Goal: Information Seeking & Learning: Learn about a topic

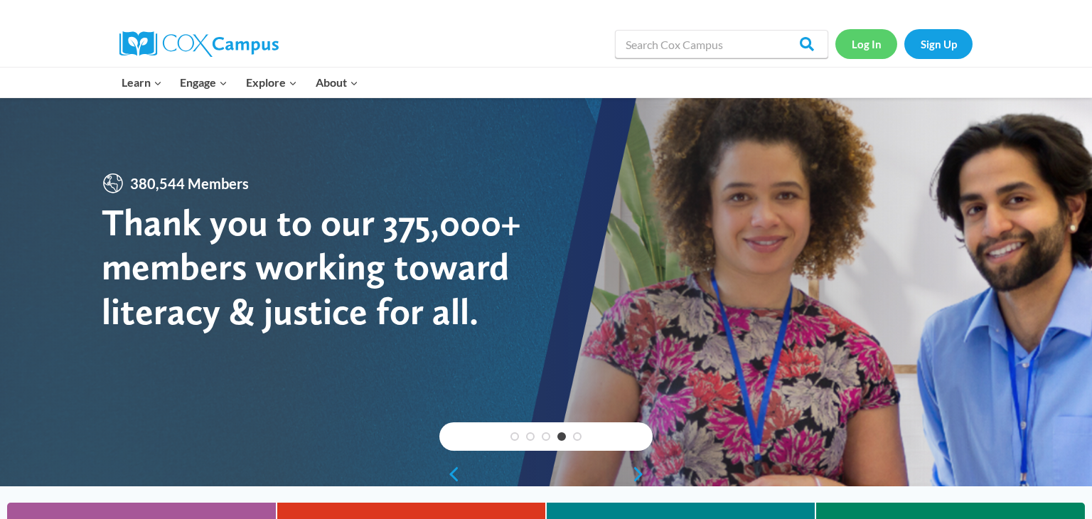
click at [880, 46] on link "Log In" at bounding box center [867, 43] width 62 height 29
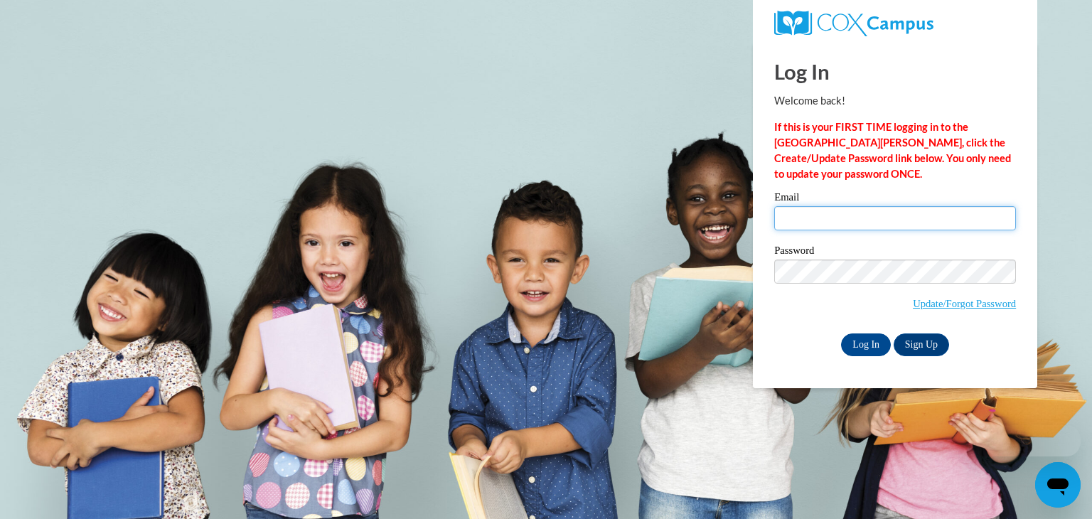
click at [796, 221] on input "Email" at bounding box center [895, 218] width 242 height 24
type input "mhanni@waupun.k12.wi.us"
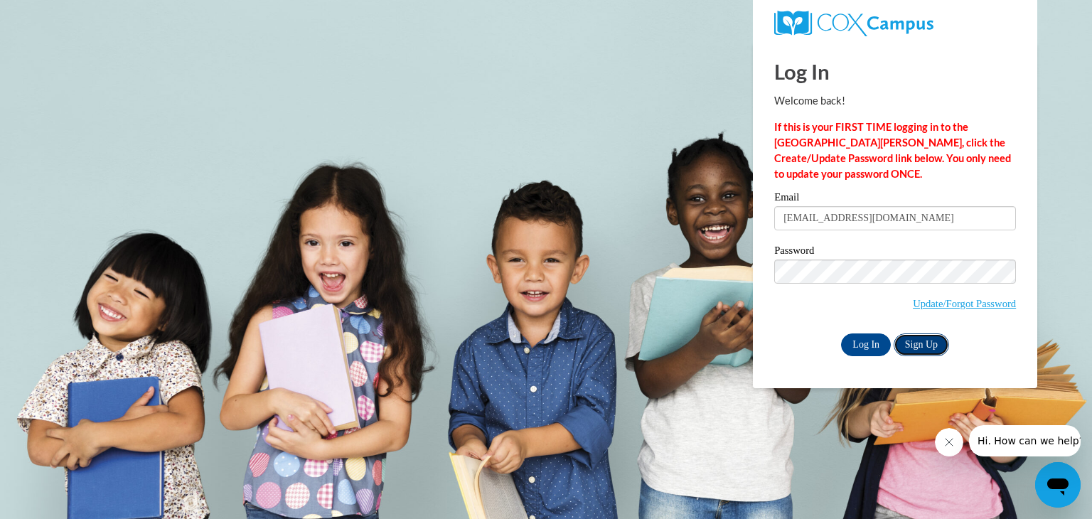
click at [942, 339] on link "Sign Up" at bounding box center [921, 345] width 55 height 23
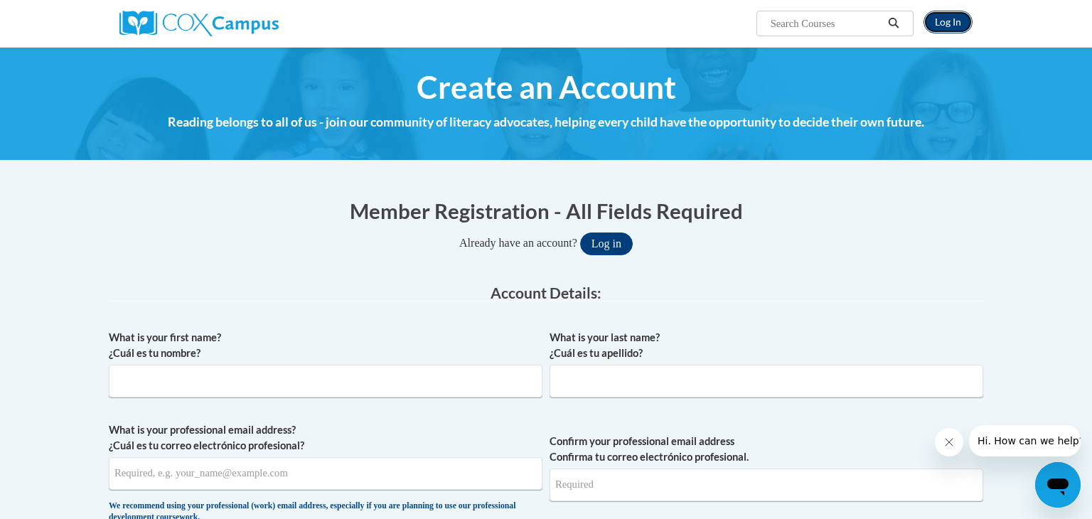
click at [959, 22] on link "Log In" at bounding box center [948, 22] width 49 height 23
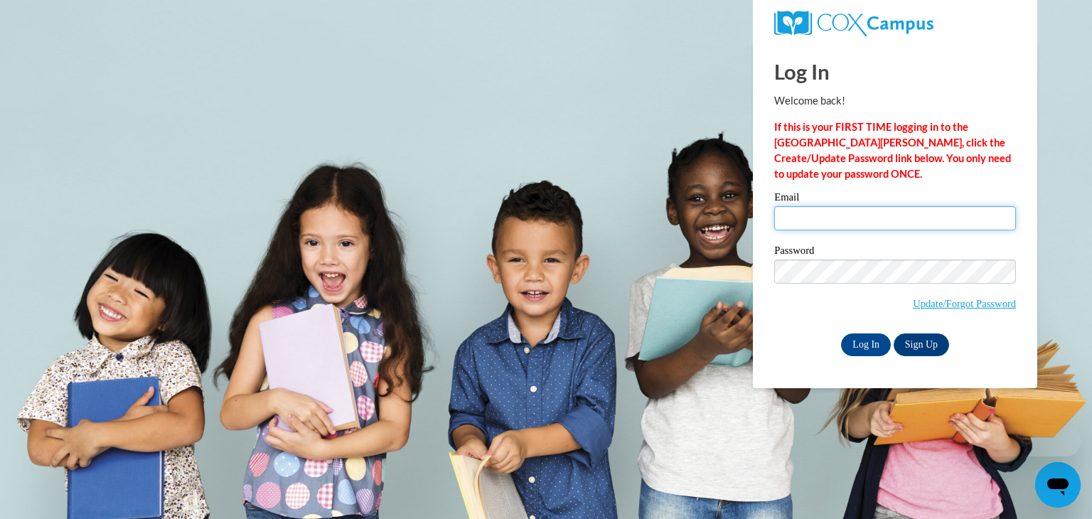
click at [831, 220] on input "Email" at bounding box center [895, 218] width 242 height 24
click at [820, 223] on input "Email" at bounding box center [895, 218] width 242 height 24
type input "h"
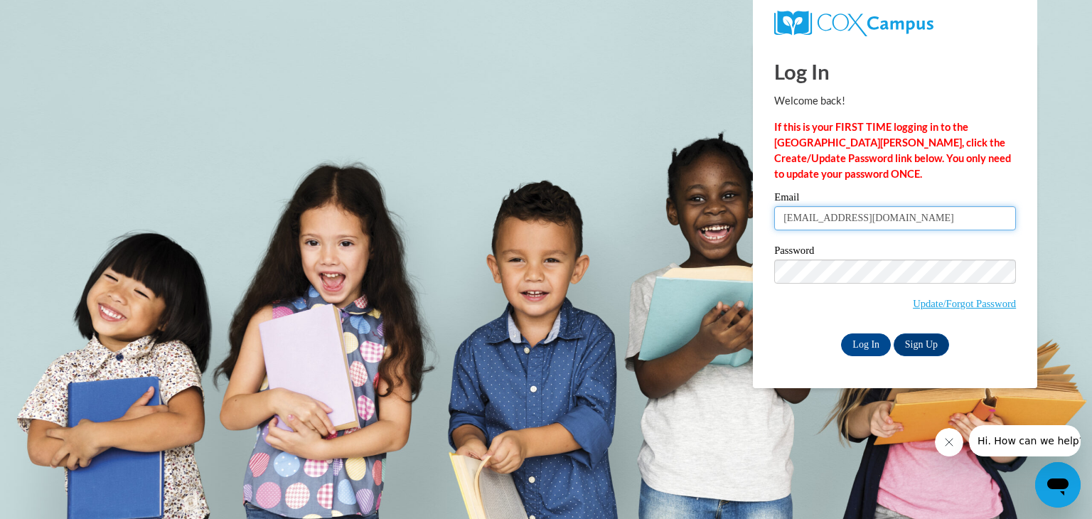
type input "mhanni@waupun.k12.wi.us"
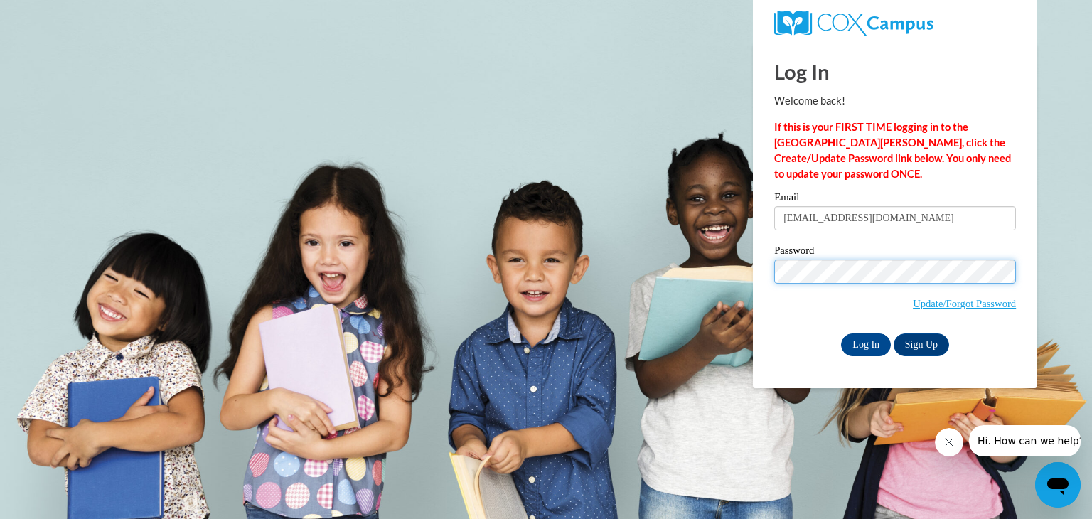
click at [841, 334] on input "Log In" at bounding box center [866, 345] width 50 height 23
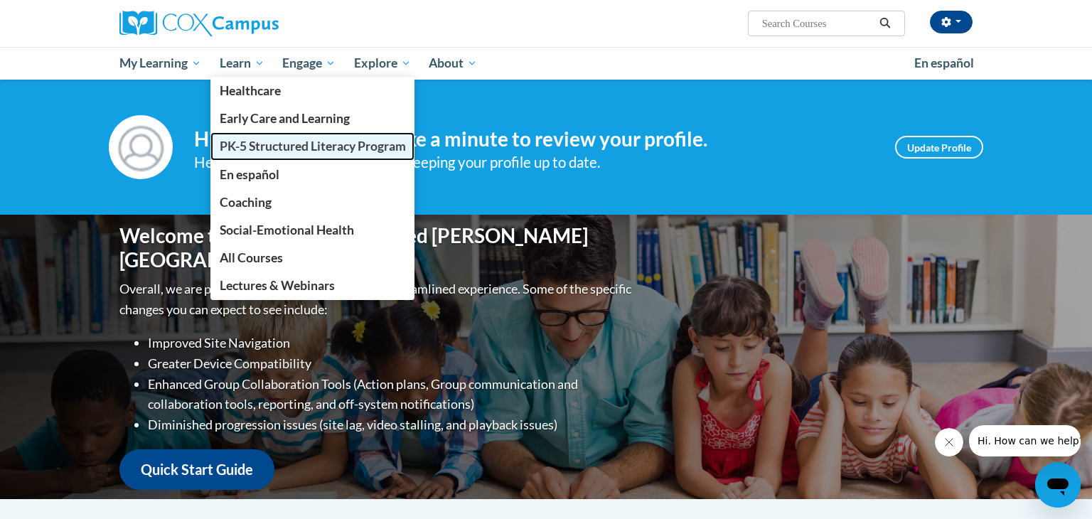
click at [269, 144] on span "PK-5 Structured Literacy Program" at bounding box center [313, 146] width 186 height 15
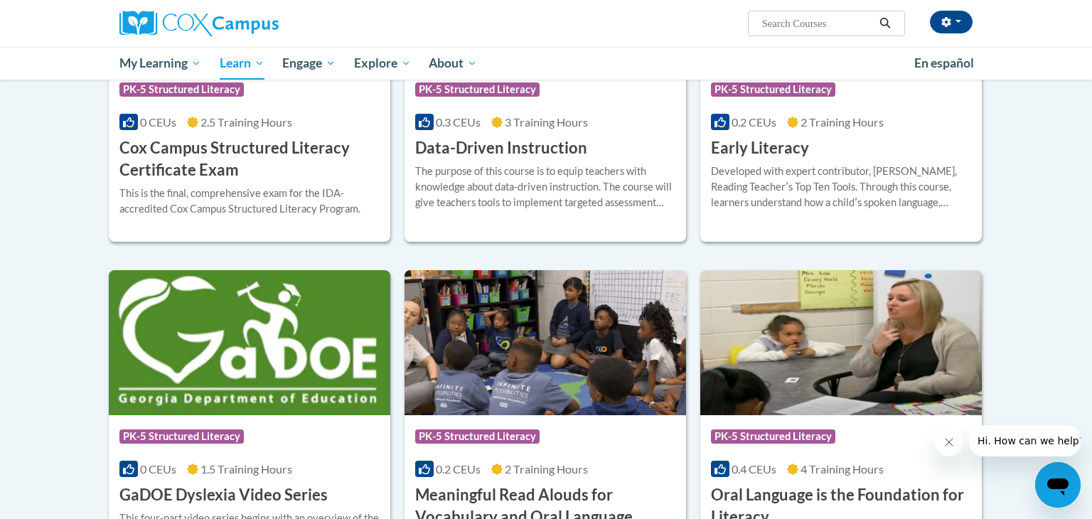
scroll to position [246, 0]
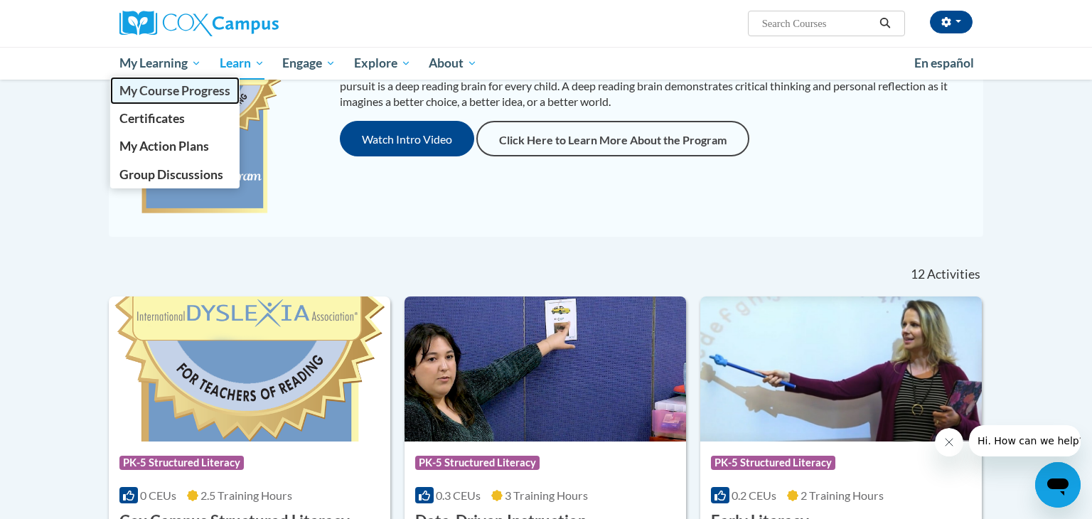
click at [152, 85] on span "My Course Progress" at bounding box center [174, 90] width 111 height 15
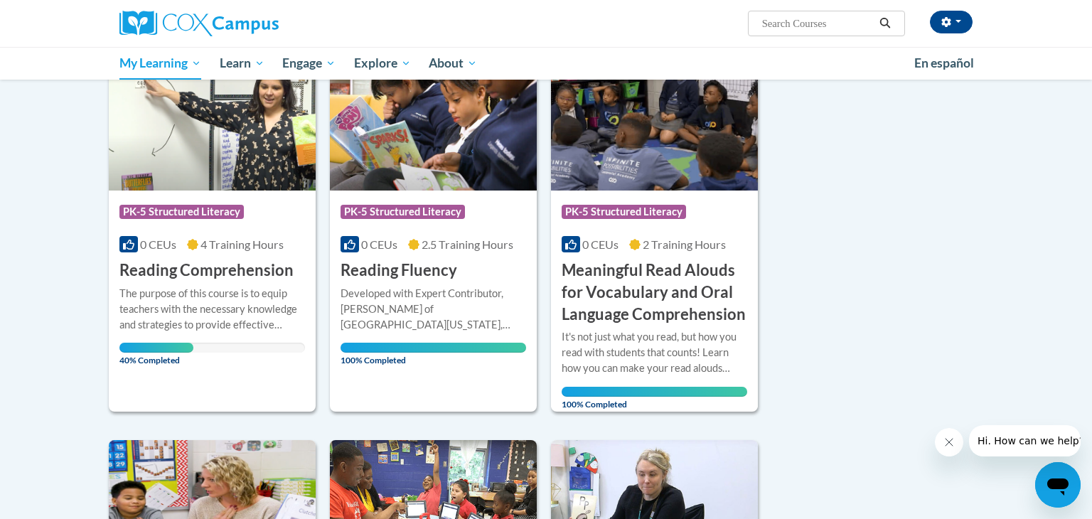
scroll to position [178, 0]
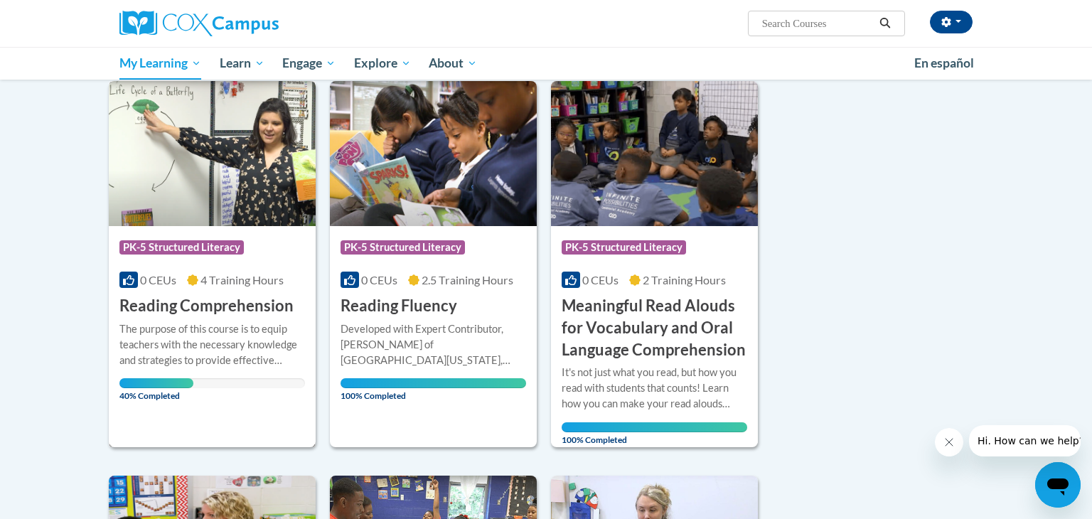
click at [270, 240] on div "Course Category: PK-5 Structured Literacy" at bounding box center [212, 249] width 186 height 32
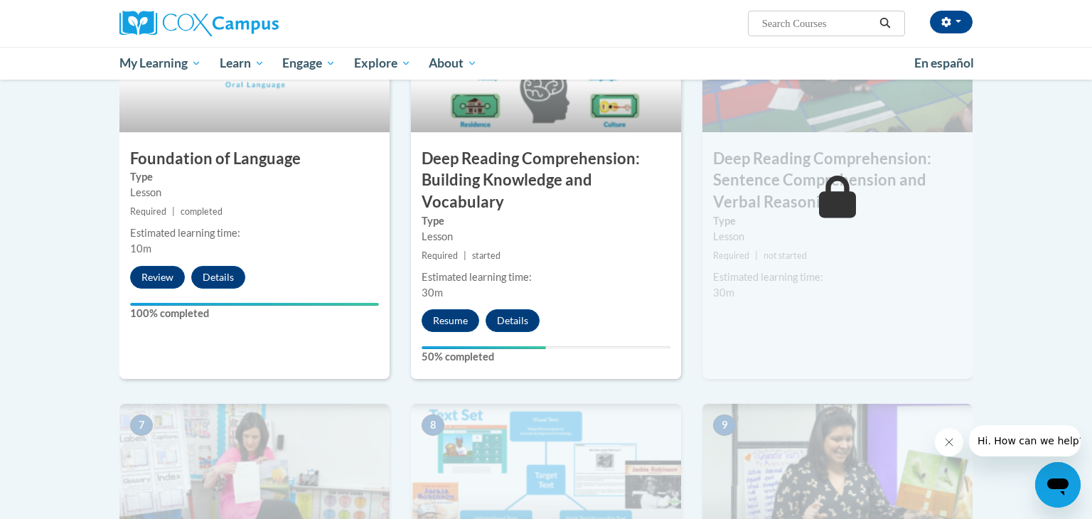
scroll to position [762, 0]
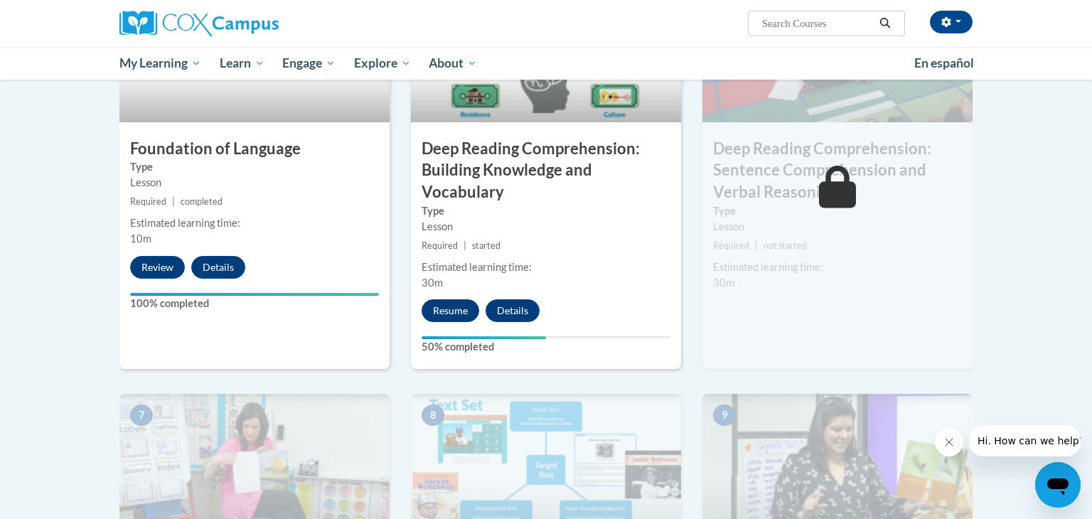
click at [605, 271] on div "Estimated learning time:" at bounding box center [546, 268] width 249 height 16
click at [466, 304] on button "Resume" at bounding box center [451, 310] width 58 height 23
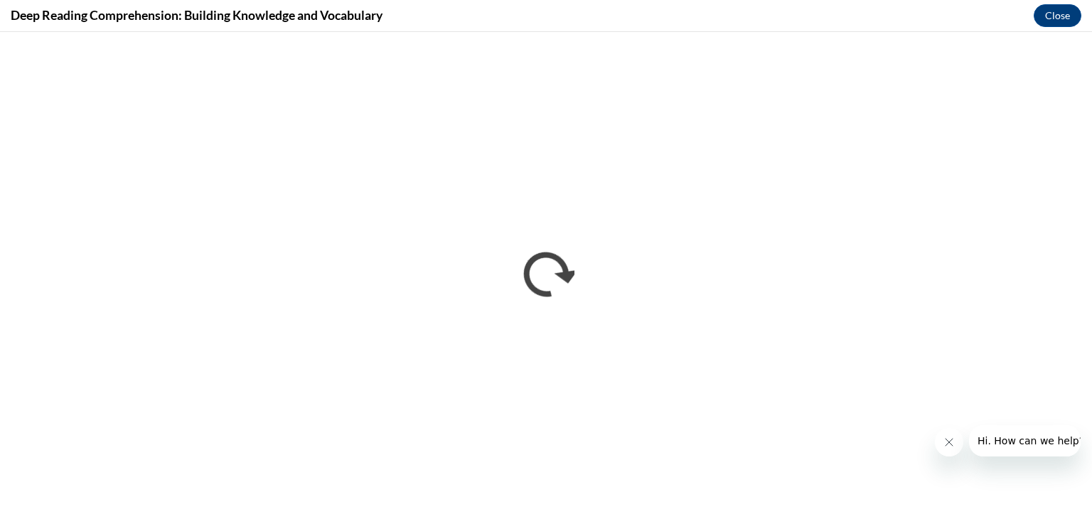
scroll to position [0, 0]
click at [1057, 23] on button "Close" at bounding box center [1058, 15] width 48 height 23
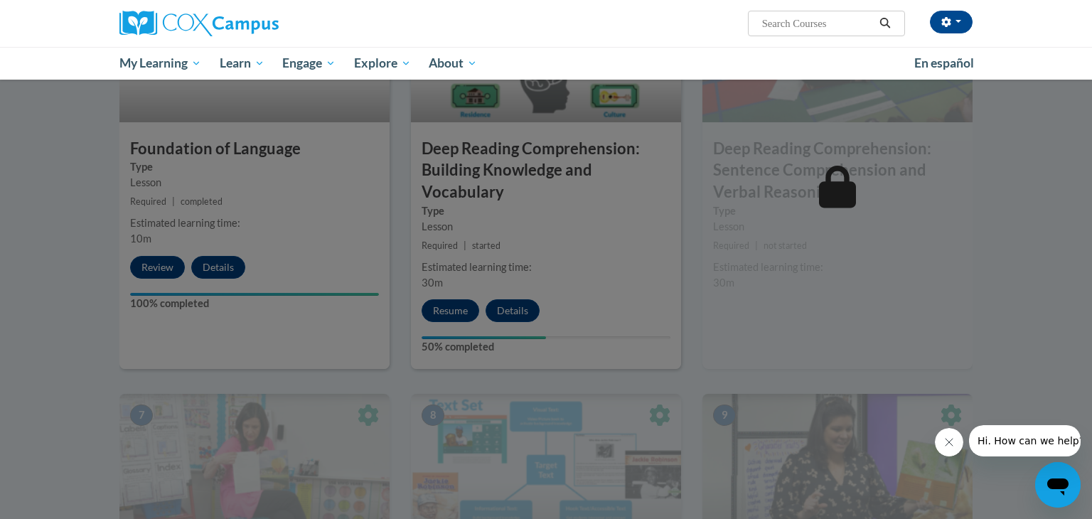
click at [785, 267] on div at bounding box center [546, 259] width 1092 height 519
click at [465, 314] on div at bounding box center [546, 259] width 1092 height 519
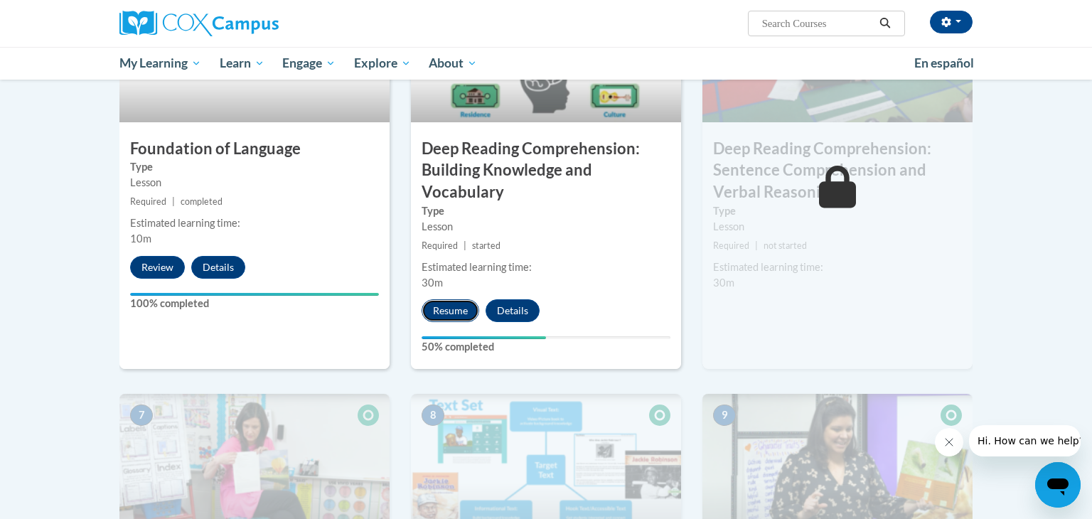
click at [451, 312] on button "Resume" at bounding box center [451, 310] width 58 height 23
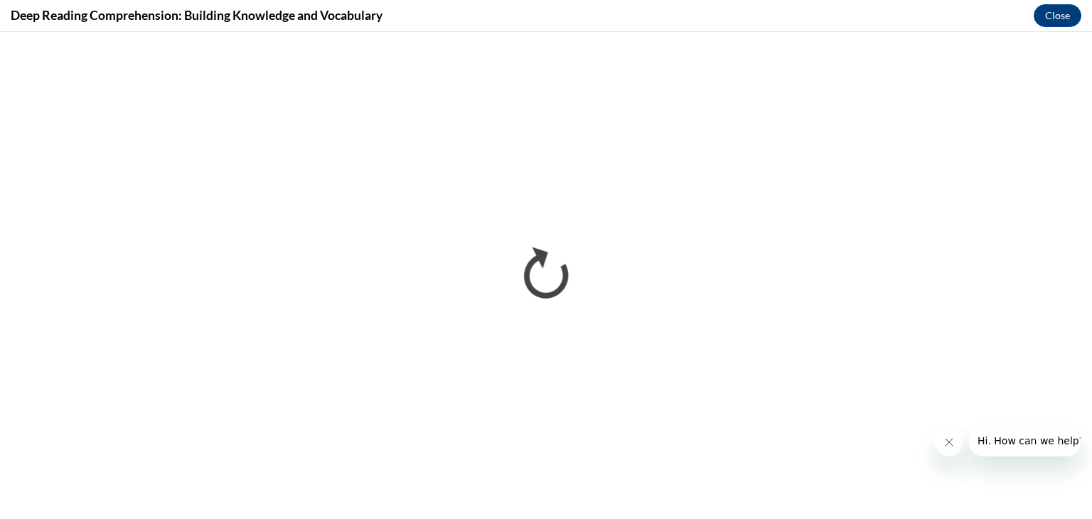
click at [947, 443] on icon "Close message from company" at bounding box center [949, 442] width 11 height 11
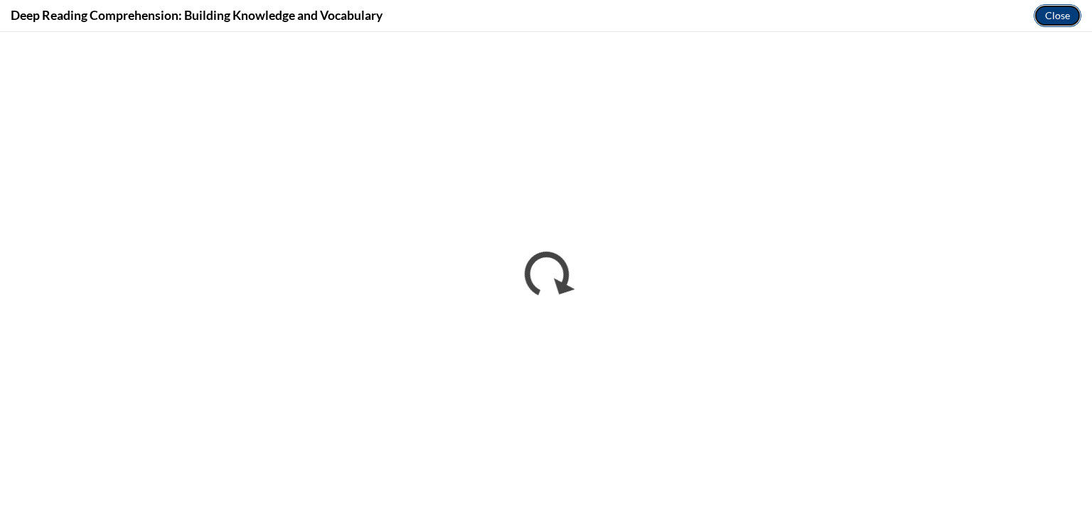
click at [1056, 18] on button "Close" at bounding box center [1058, 15] width 48 height 23
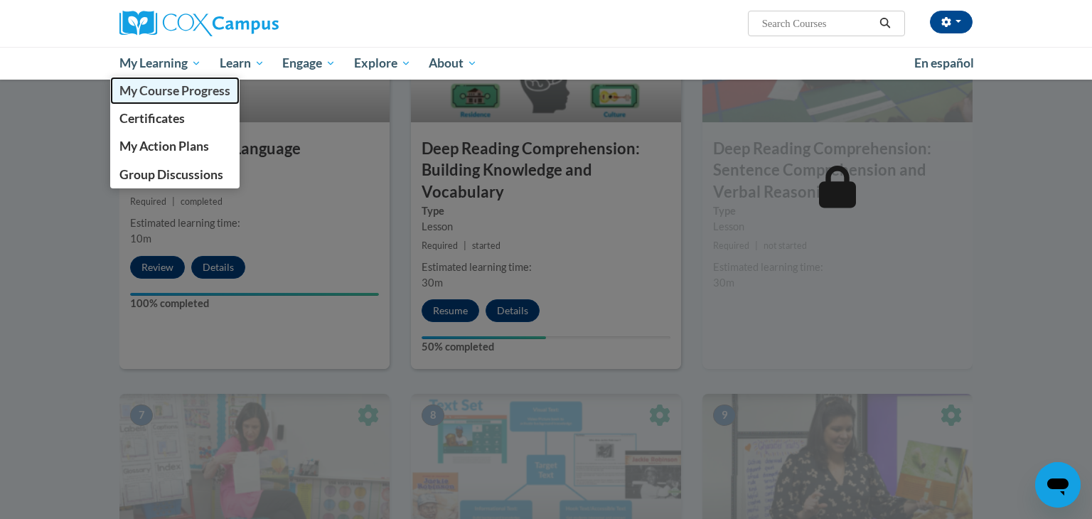
click at [155, 78] on link "My Course Progress" at bounding box center [174, 91] width 129 height 28
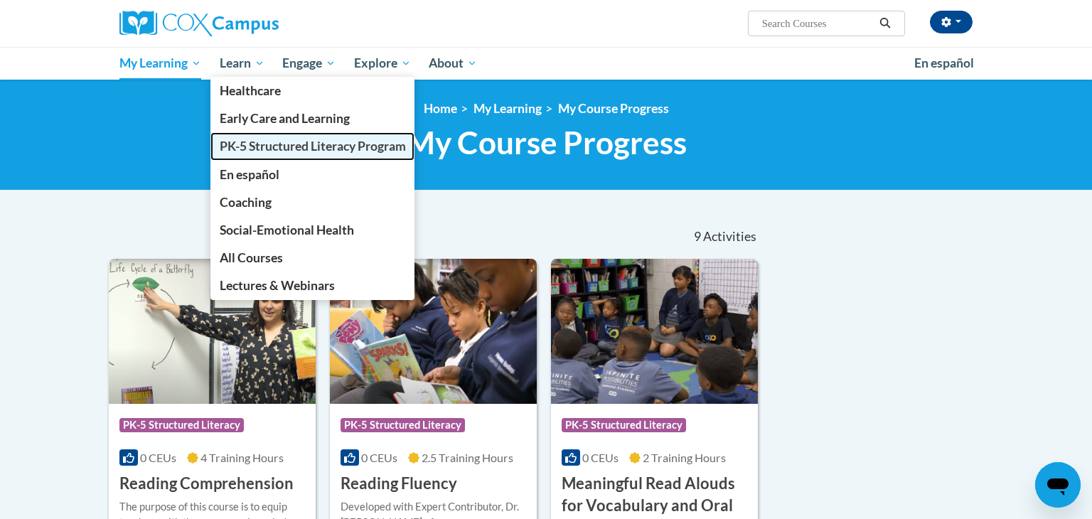
click at [264, 149] on span "PK-5 Structured Literacy Program" at bounding box center [313, 146] width 186 height 15
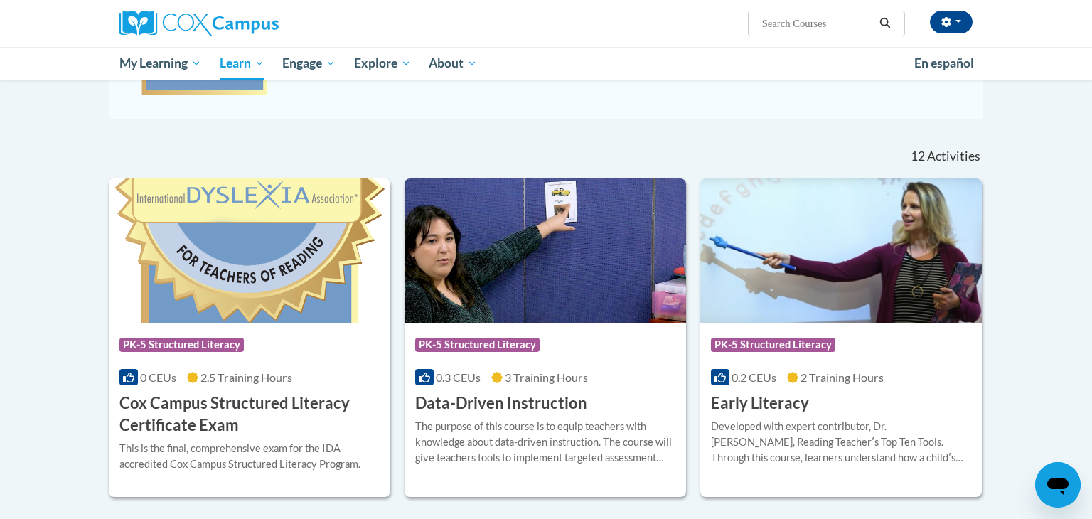
scroll to position [316, 0]
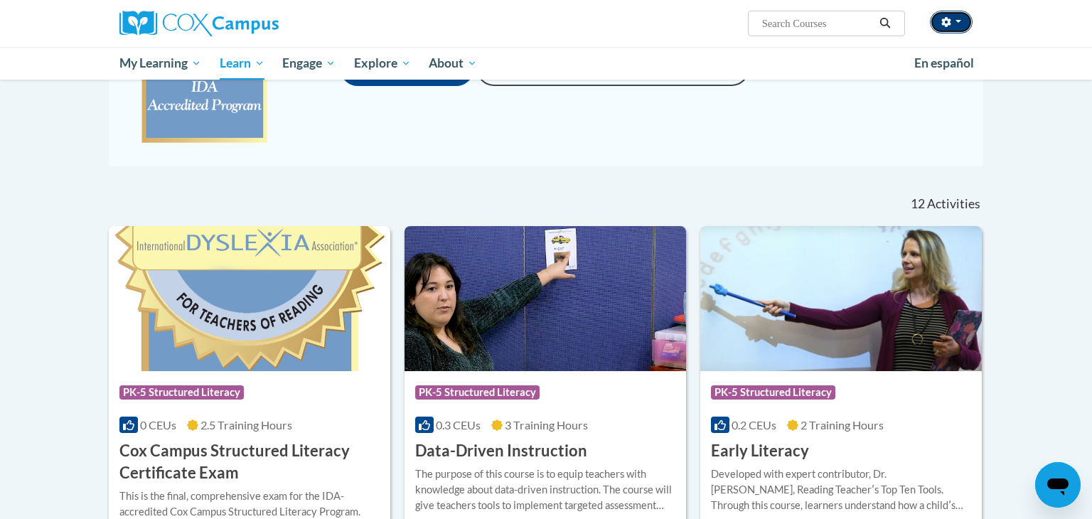
click at [967, 28] on button "button" at bounding box center [951, 22] width 43 height 23
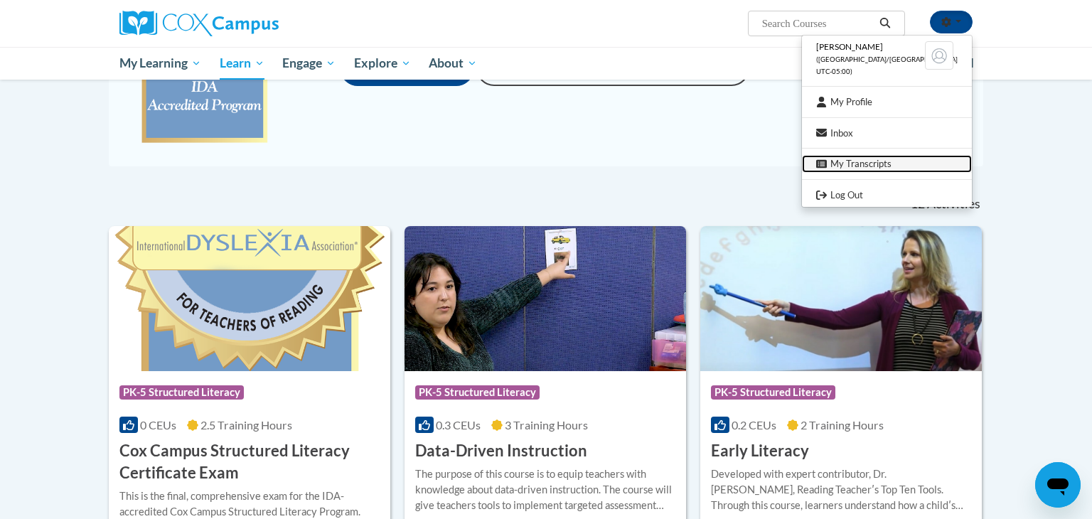
click at [885, 164] on link "My Transcripts" at bounding box center [887, 164] width 170 height 18
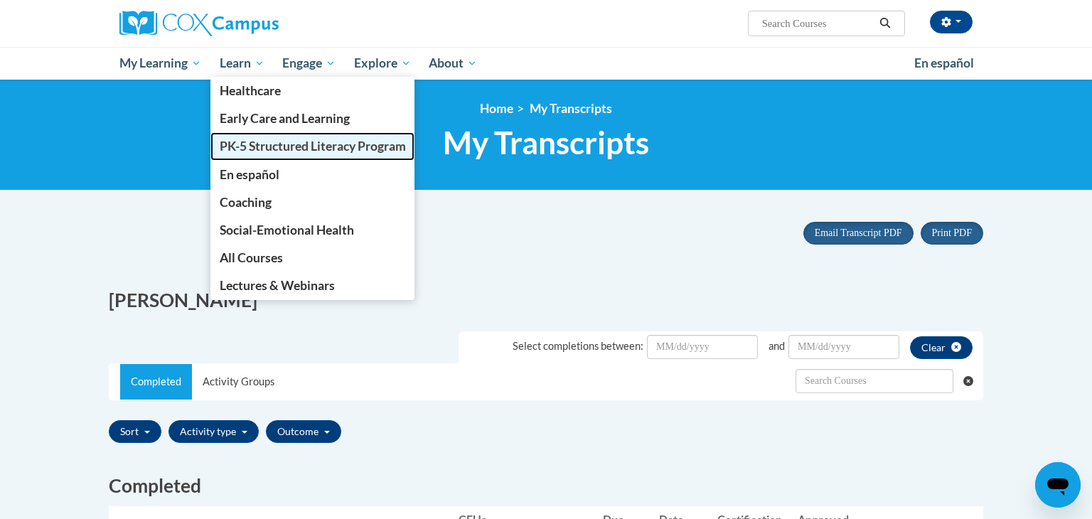
click at [265, 149] on span "PK-5 Structured Literacy Program" at bounding box center [313, 146] width 186 height 15
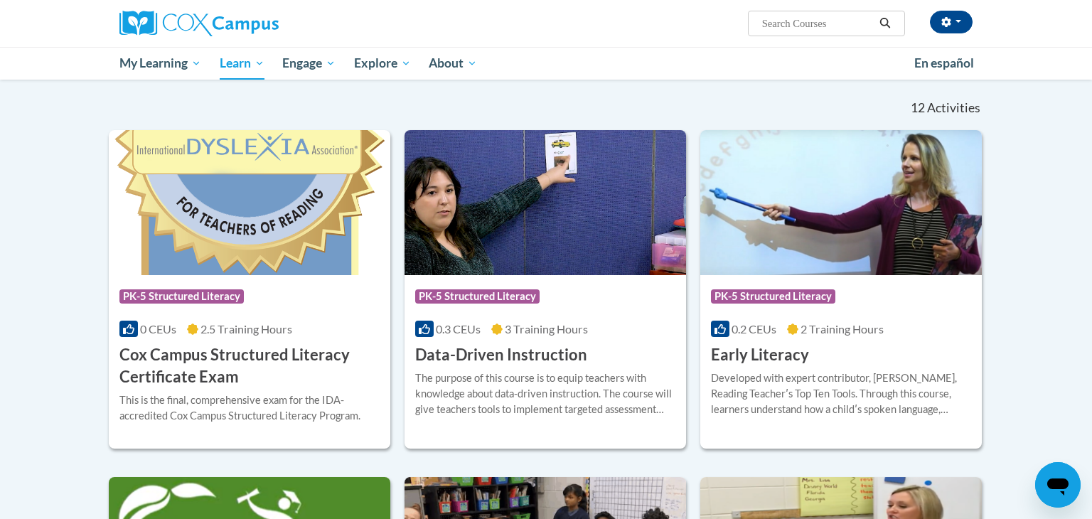
scroll to position [408, 0]
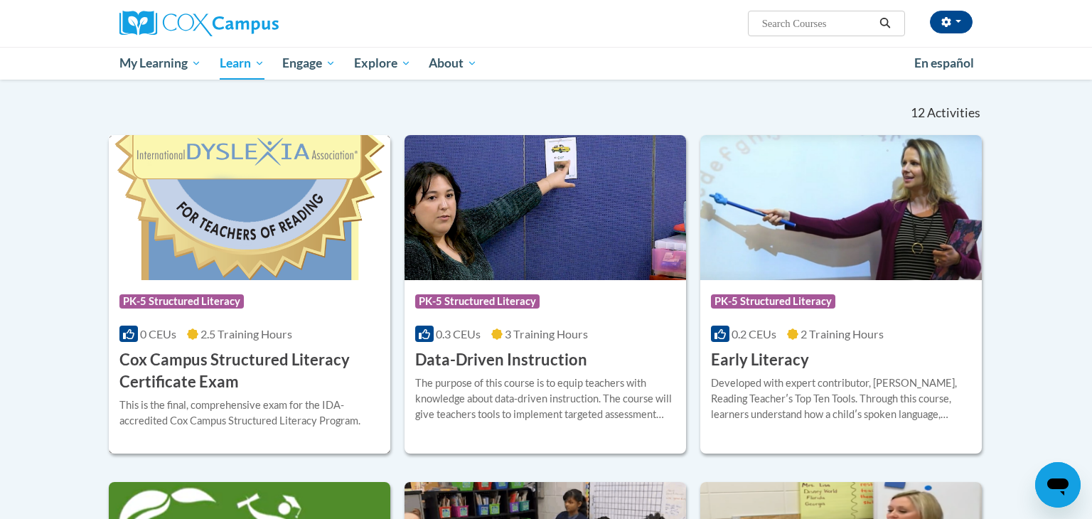
click at [240, 214] on img at bounding box center [250, 207] width 282 height 145
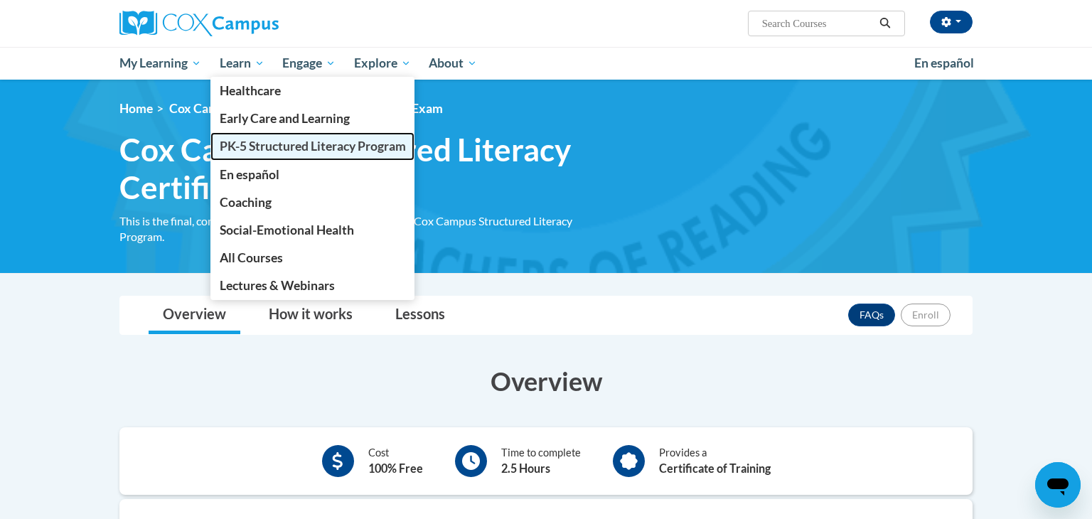
click at [262, 154] on span "PK-5 Structured Literacy Program" at bounding box center [313, 146] width 186 height 15
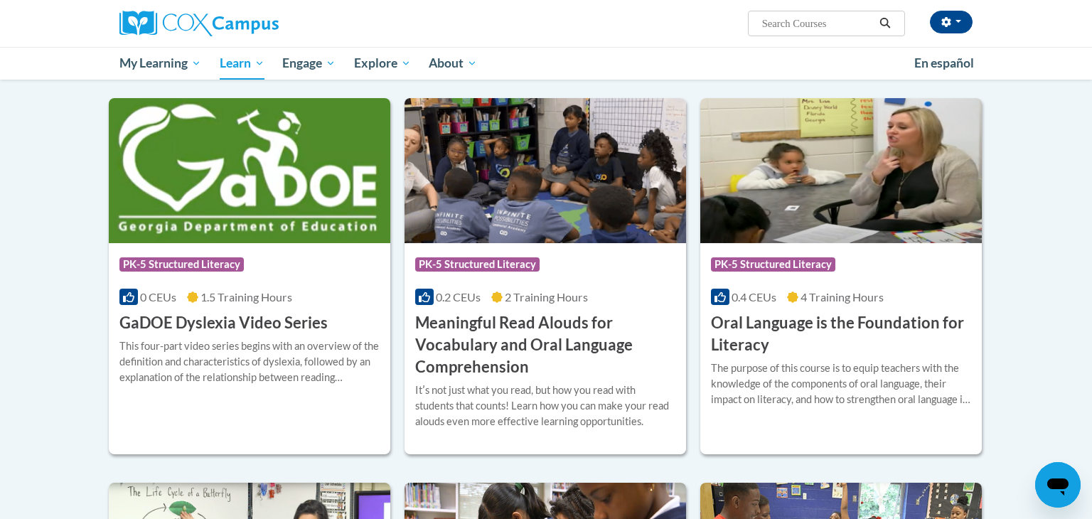
scroll to position [97, 0]
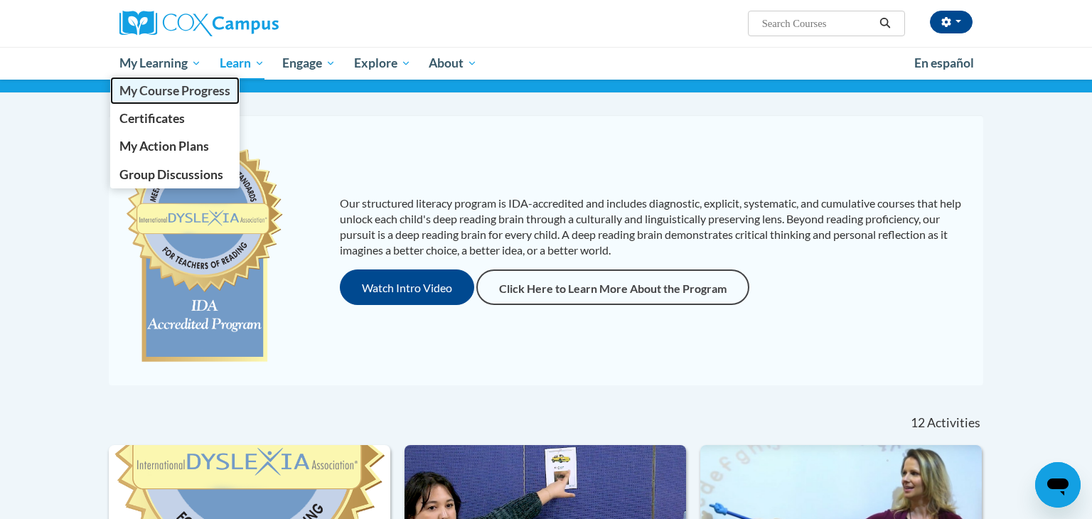
click at [176, 92] on span "My Course Progress" at bounding box center [174, 90] width 111 height 15
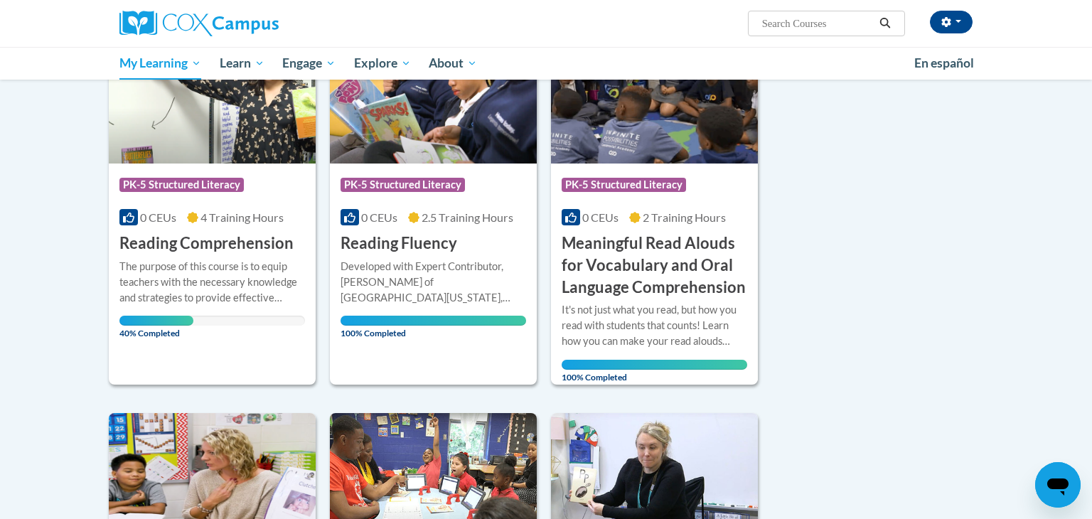
scroll to position [216, 0]
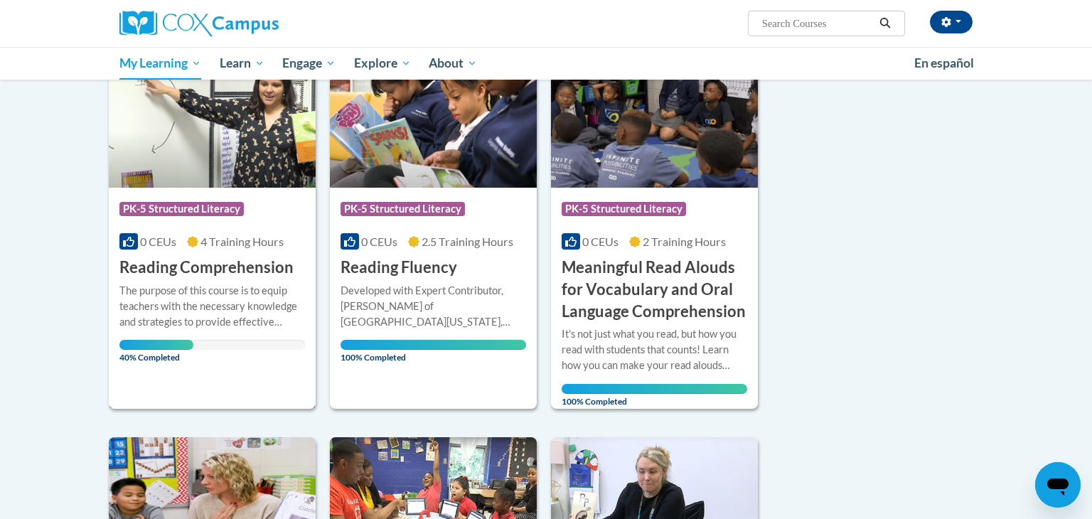
click at [293, 198] on div "Course Category: PK-5 Structured Literacy" at bounding box center [212, 211] width 186 height 32
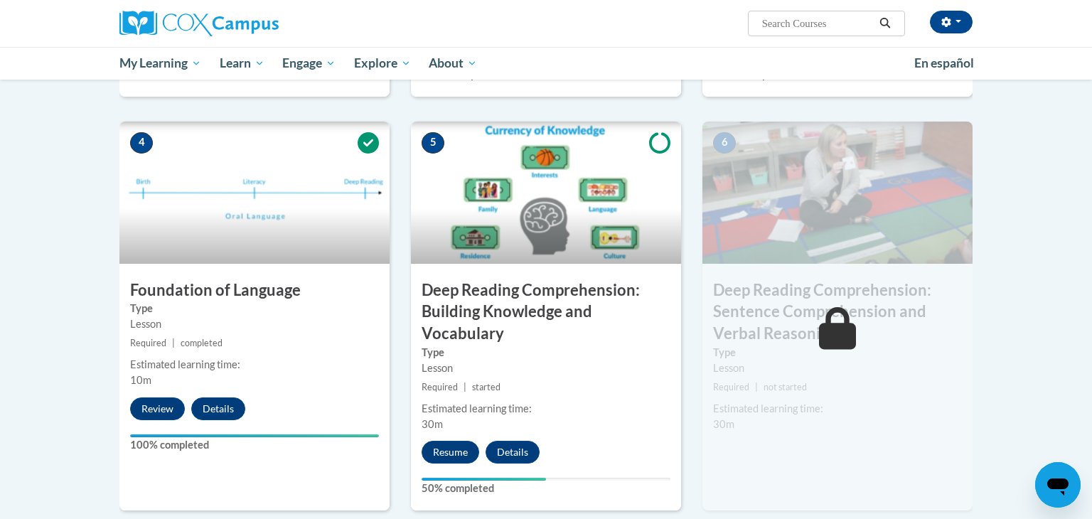
scroll to position [619, 0]
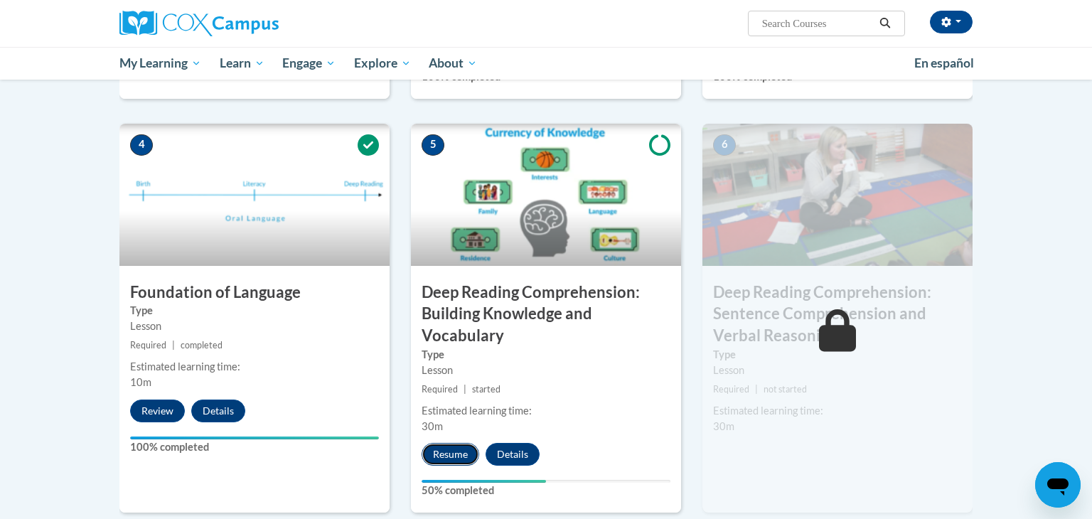
click at [468, 455] on button "Resume" at bounding box center [451, 454] width 58 height 23
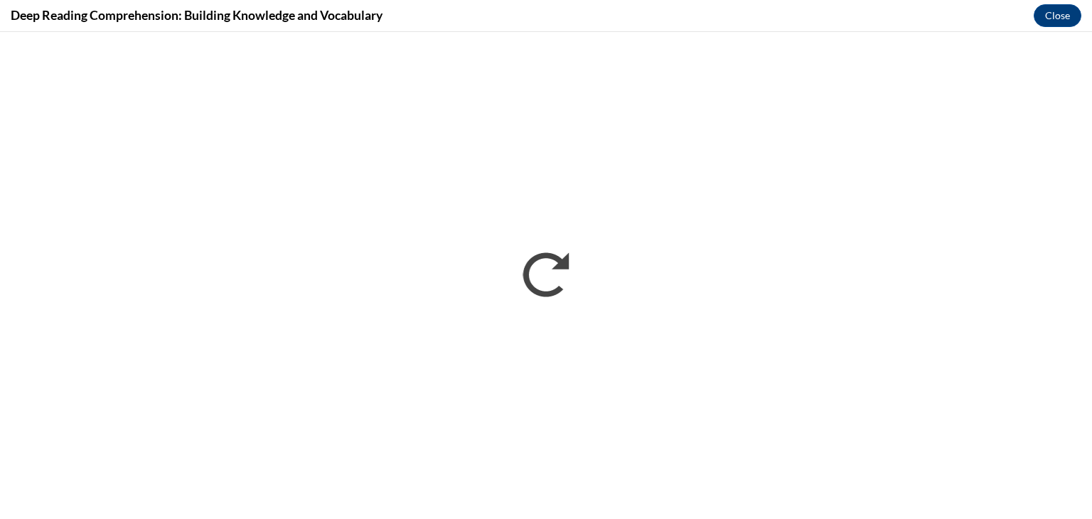
scroll to position [0, 0]
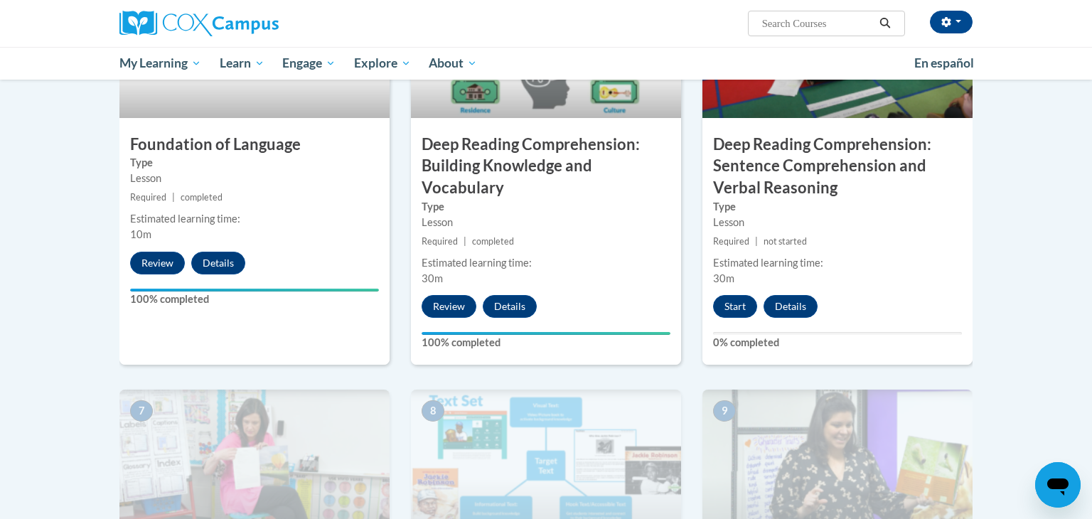
scroll to position [752, 0]
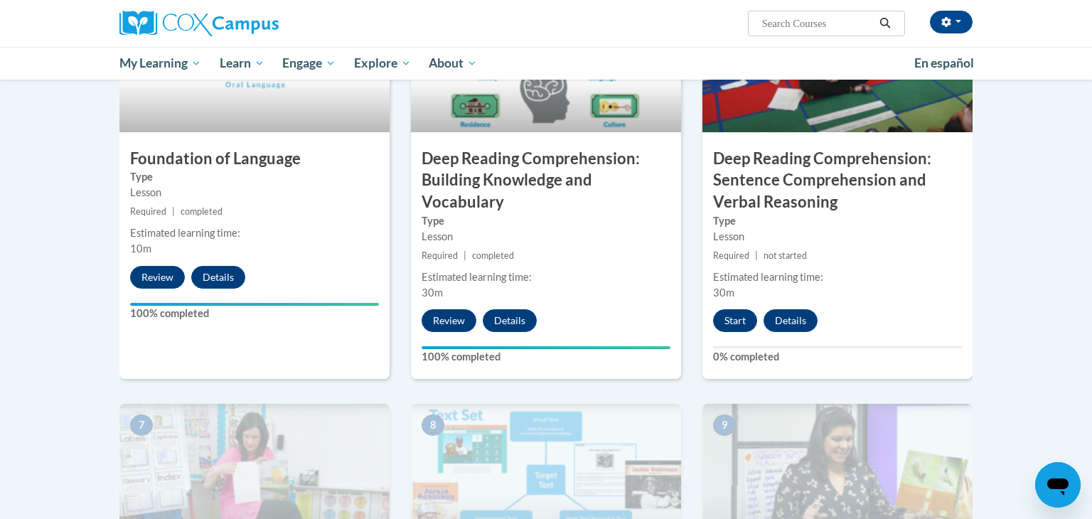
click at [858, 223] on label "Type" at bounding box center [837, 221] width 249 height 16
click at [735, 315] on button "Start" at bounding box center [735, 320] width 44 height 23
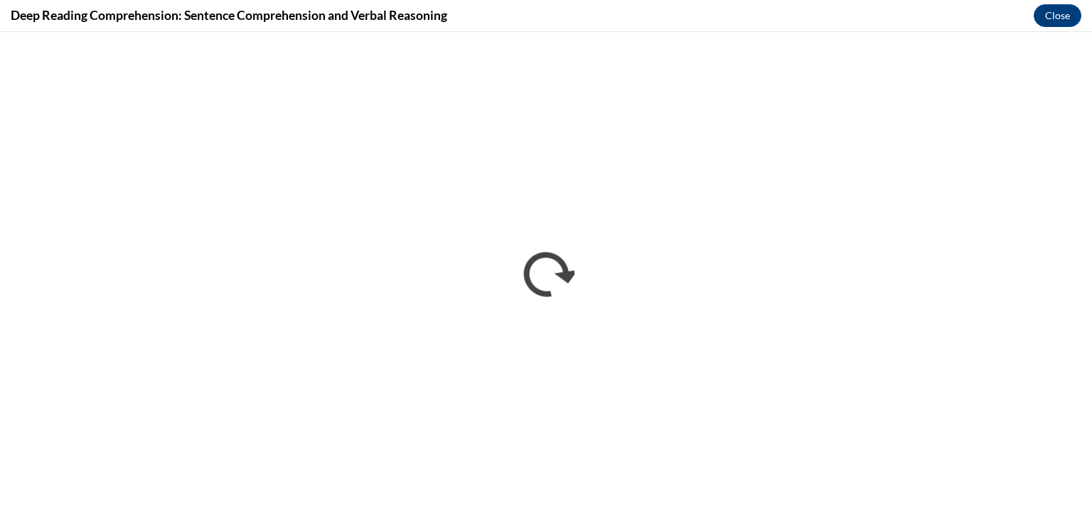
scroll to position [0, 0]
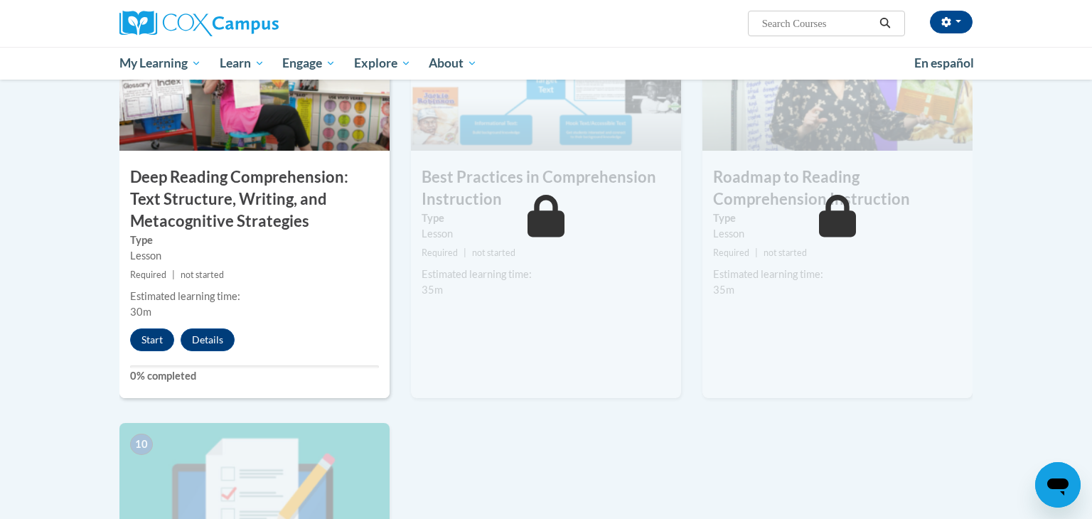
scroll to position [1146, 0]
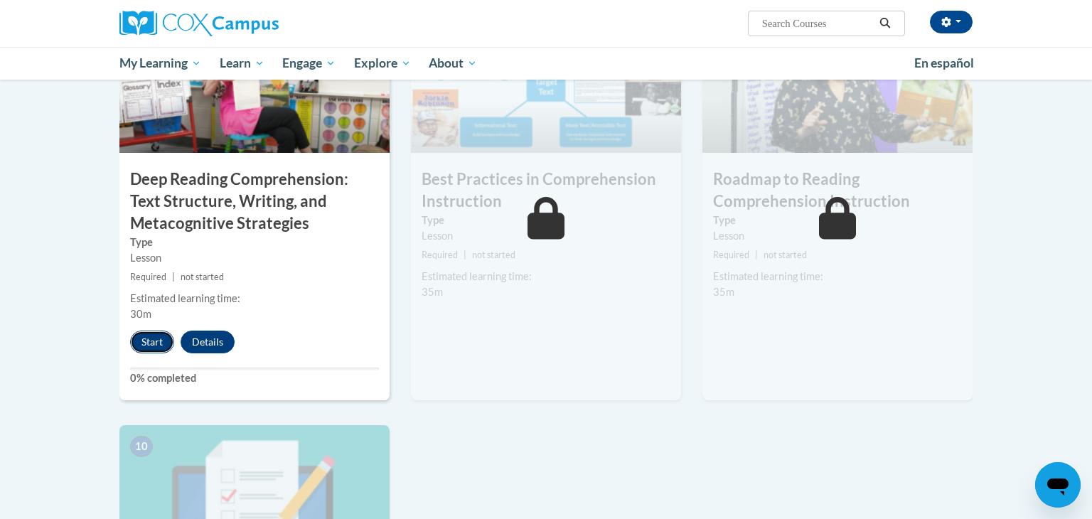
click at [156, 340] on button "Start" at bounding box center [152, 342] width 44 height 23
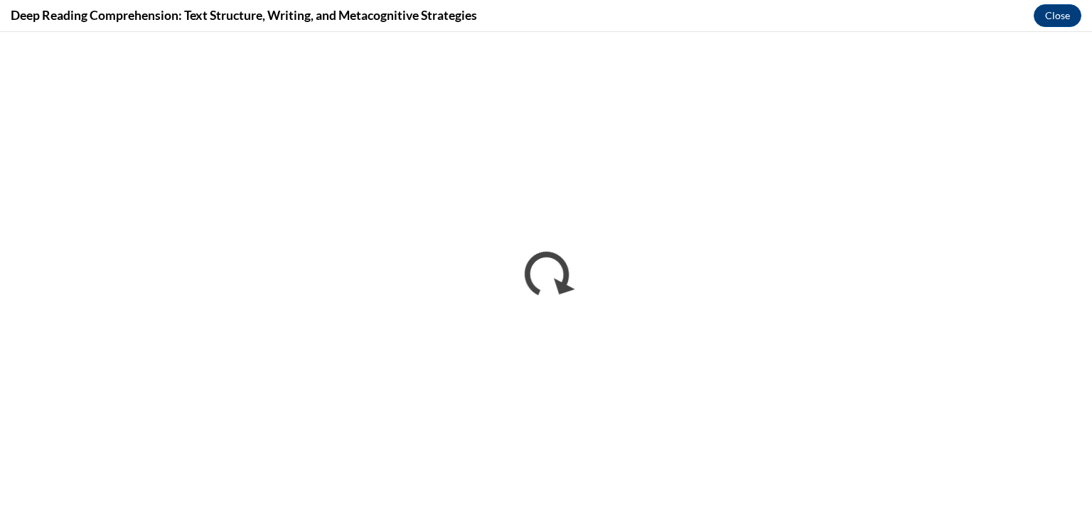
scroll to position [0, 0]
